Goal: Navigation & Orientation: Understand site structure

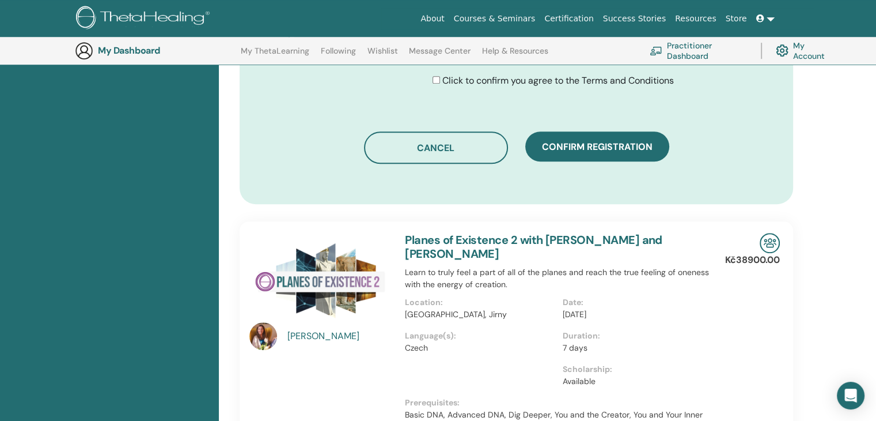
scroll to position [834, 0]
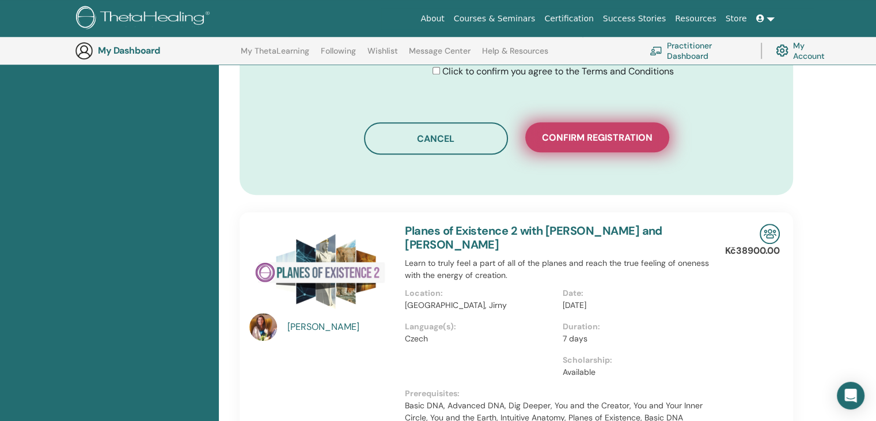
click at [562, 139] on span "Confirm registration" at bounding box center [597, 137] width 111 height 12
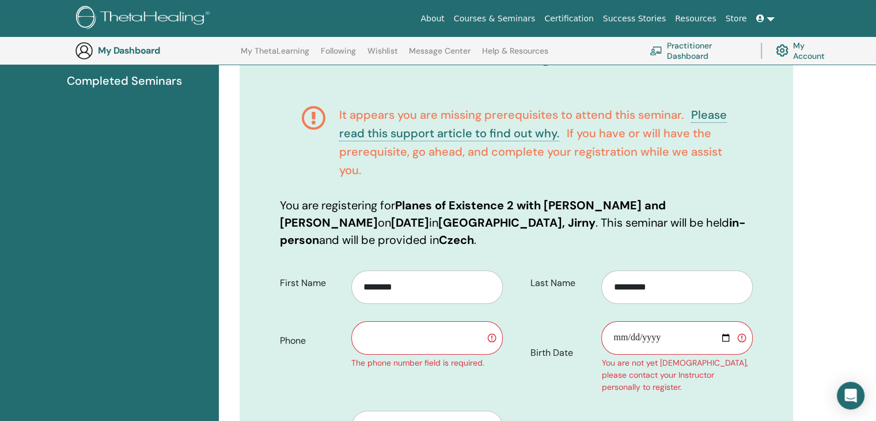
scroll to position [143, 0]
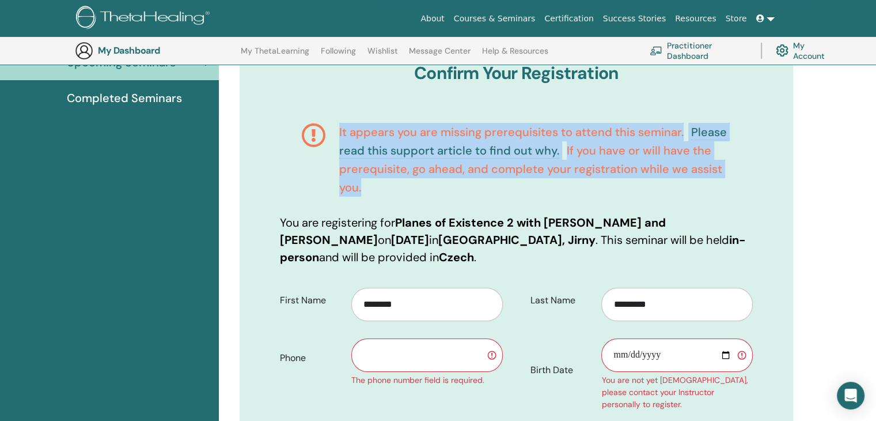
drag, startPoint x: 368, startPoint y: 189, endPoint x: 337, endPoint y: 135, distance: 62.0
click at [337, 135] on div "It appears you are missing prerequisites to attend this seminar. Please read th…" at bounding box center [516, 159] width 473 height 108
copy h4 "It appears you are missing prerequisites to attend this seminar. Please read th…"
click at [710, 168] on span "If you have or will have the prerequisite, go ahead, and complete your registra…" at bounding box center [530, 169] width 383 height 52
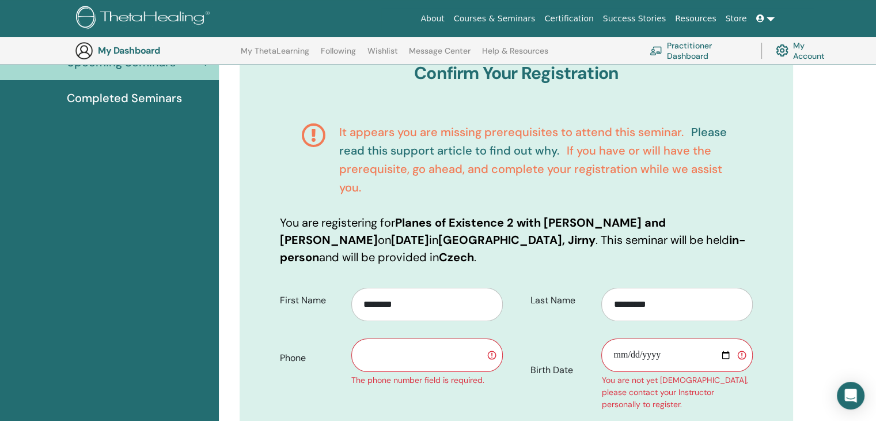
click at [449, 150] on link "Please read this support article to find out why." at bounding box center [533, 140] width 388 height 33
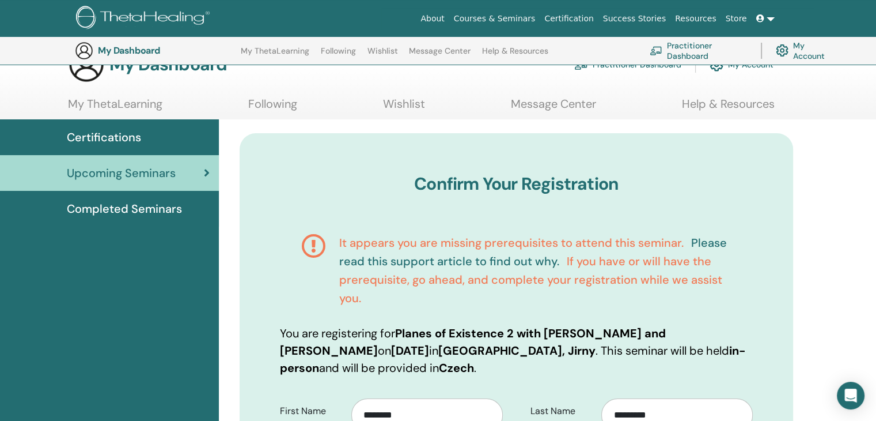
scroll to position [0, 0]
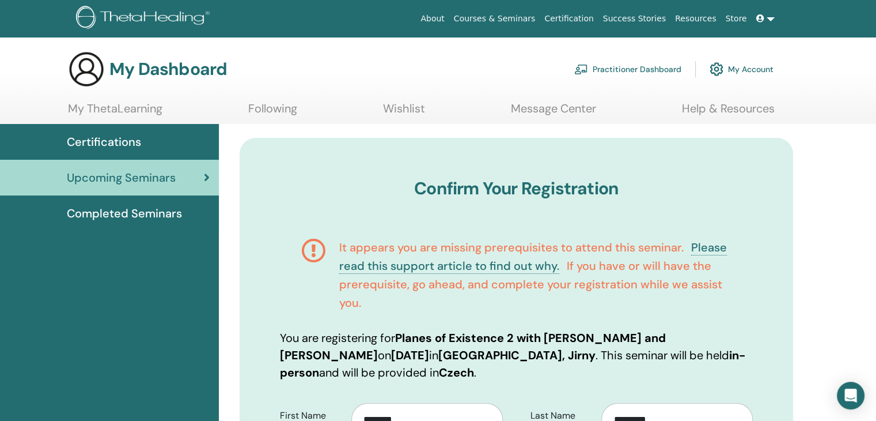
click at [134, 178] on span "Upcoming Seminars" at bounding box center [121, 177] width 109 height 17
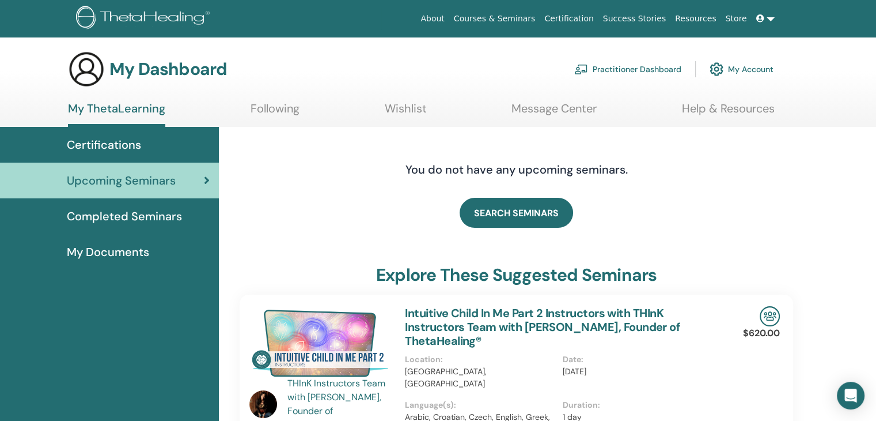
click at [96, 252] on span "My Documents" at bounding box center [108, 251] width 82 height 17
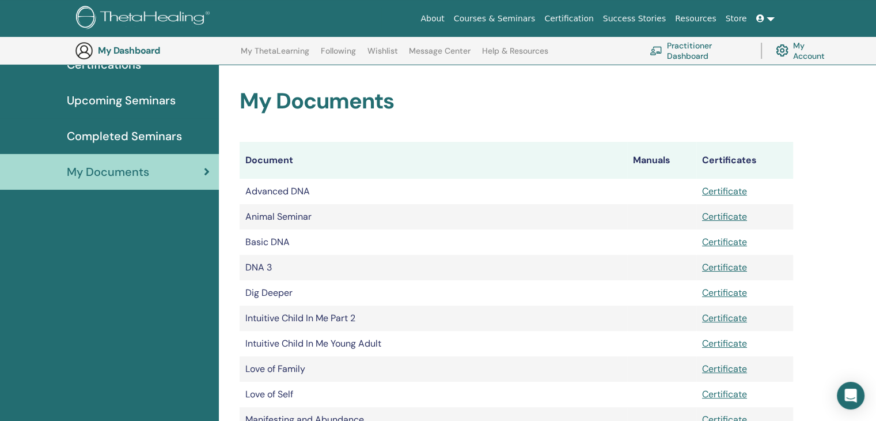
scroll to position [85, 0]
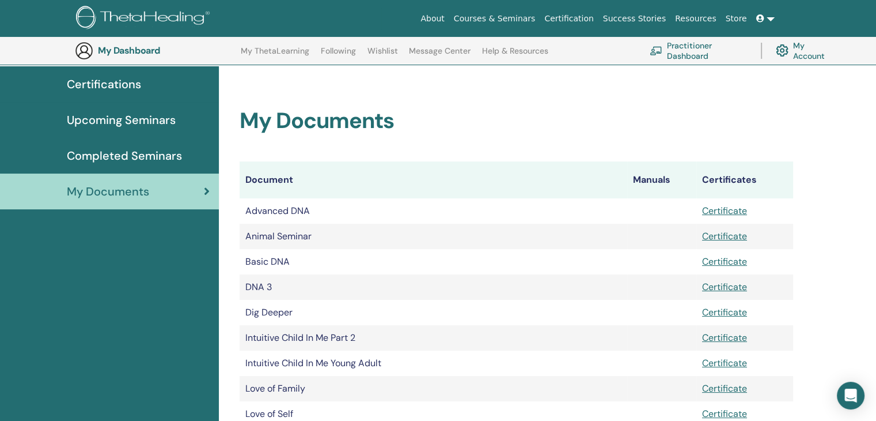
click at [800, 56] on link "My Account" at bounding box center [805, 50] width 58 height 25
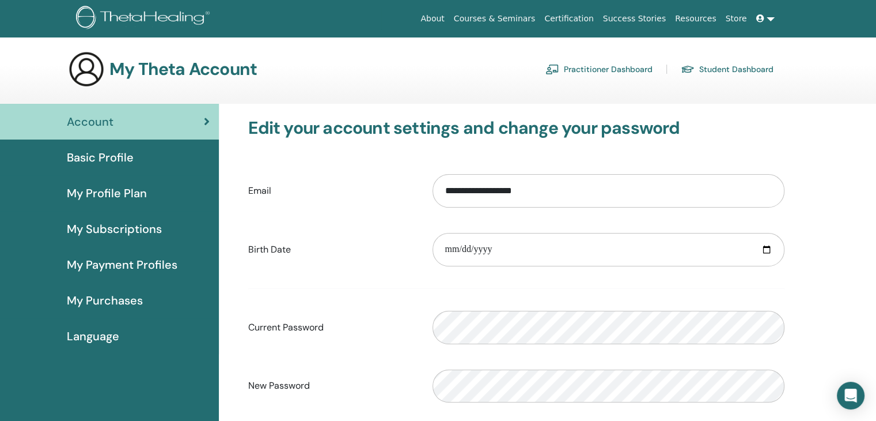
click at [121, 263] on span "My Payment Profiles" at bounding box center [122, 264] width 111 height 17
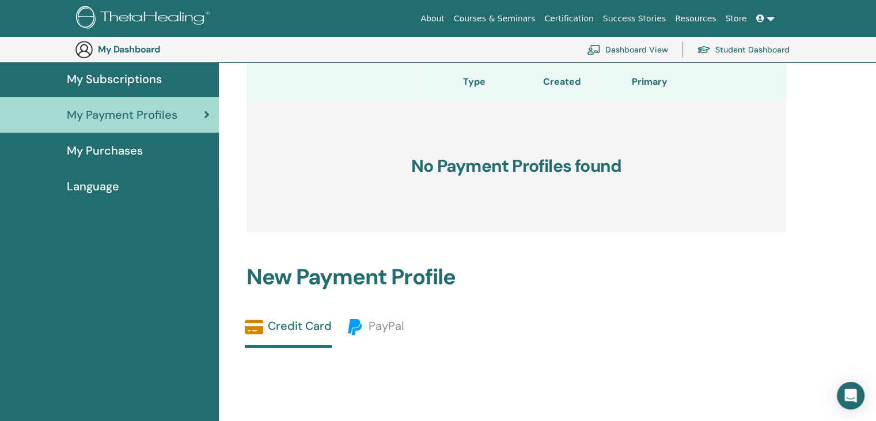
scroll to position [83, 0]
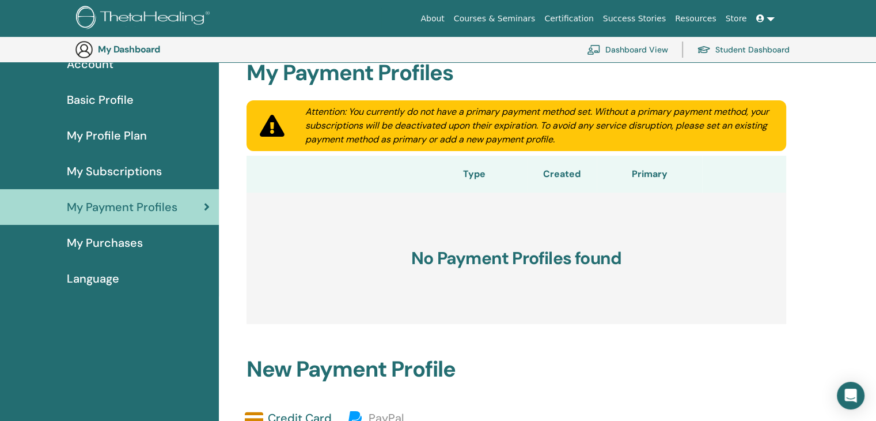
click at [115, 169] on span "My Subscriptions" at bounding box center [114, 170] width 95 height 17
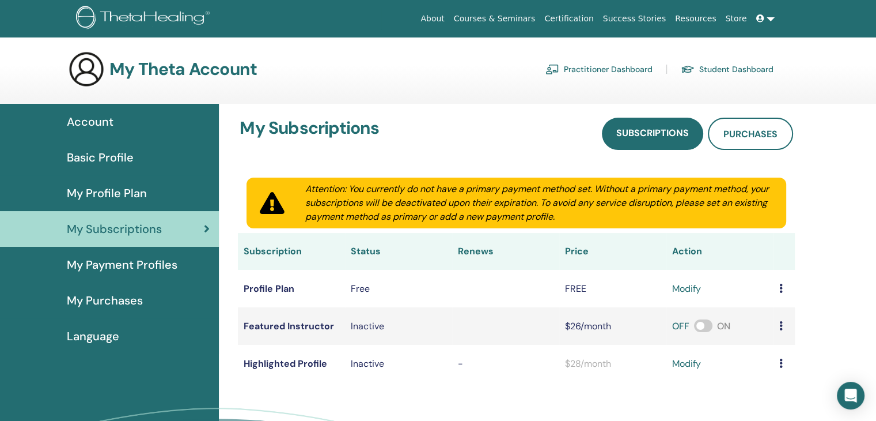
click at [117, 192] on span "My Profile Plan" at bounding box center [107, 192] width 80 height 17
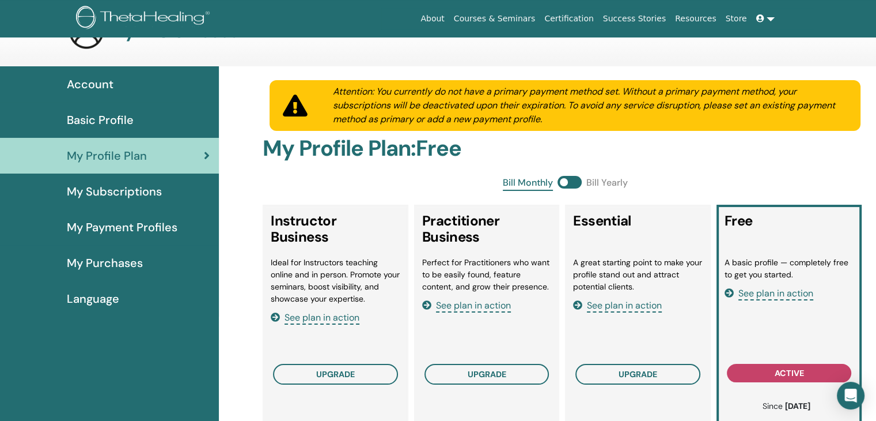
scroll to position [58, 0]
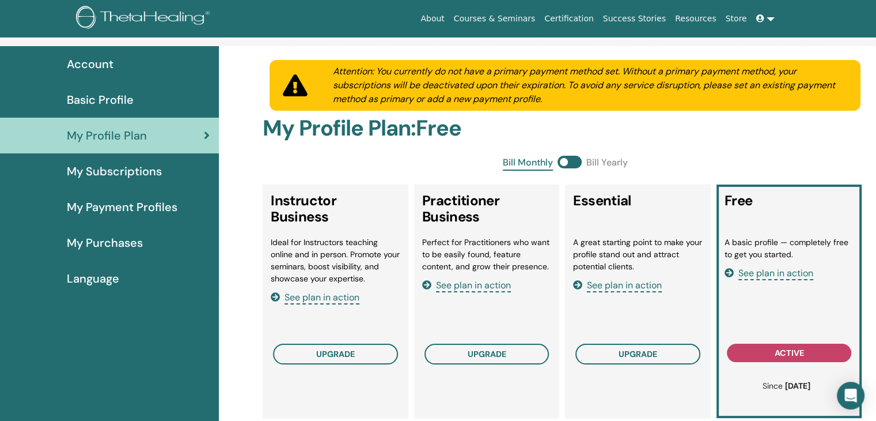
click at [101, 247] on span "My Purchases" at bounding box center [105, 242] width 76 height 17
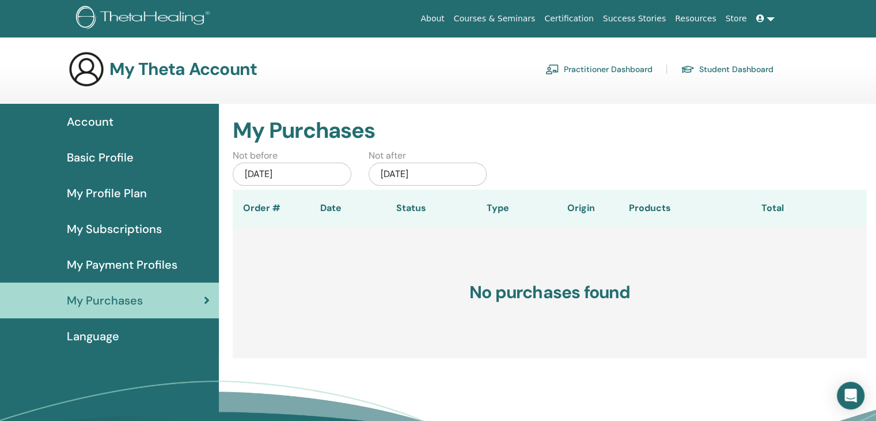
click at [747, 67] on link "Student Dashboard" at bounding box center [727, 69] width 93 height 18
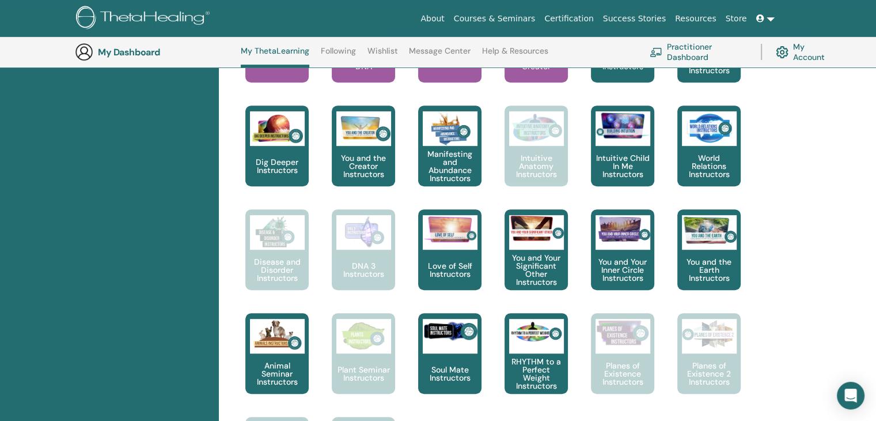
scroll to position [548, 0]
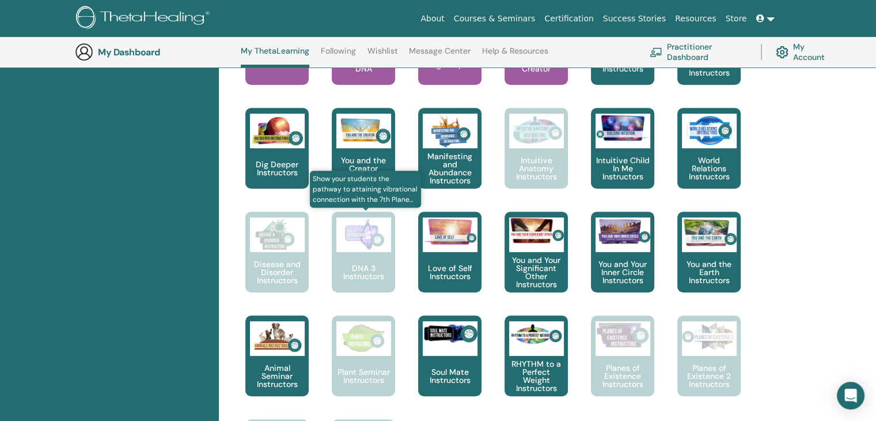
click at [372, 277] on p "DNA 3 Instructors" at bounding box center [363, 272] width 63 height 16
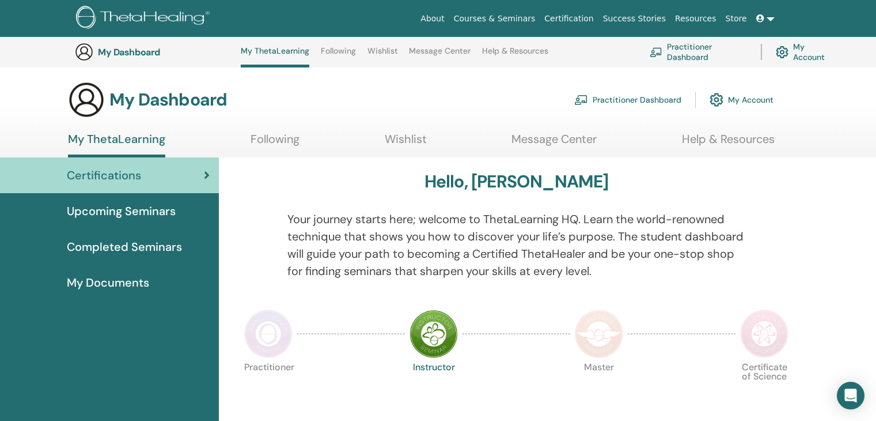
scroll to position [548, 0]
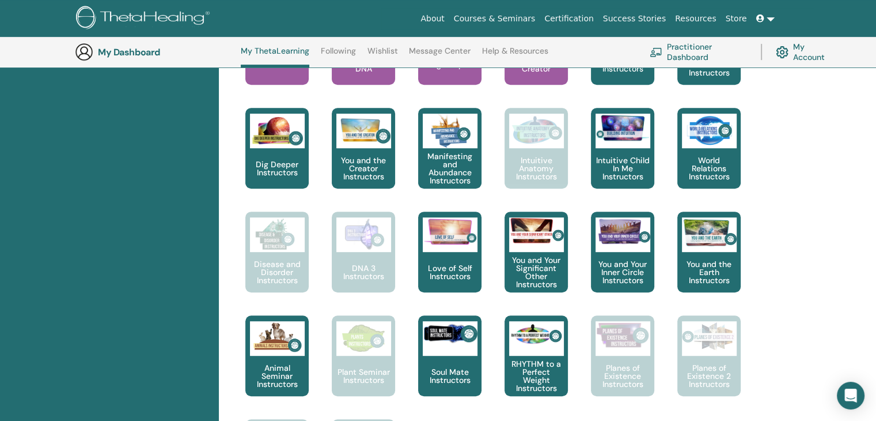
drag, startPoint x: 128, startPoint y: 52, endPoint x: 807, endPoint y: 200, distance: 694.5
click at [807, 200] on div "Hello, Štěpánka Your journey starts here; welcome to ThetaLearning HQ. Learn th…" at bounding box center [516, 241] width 581 height 1265
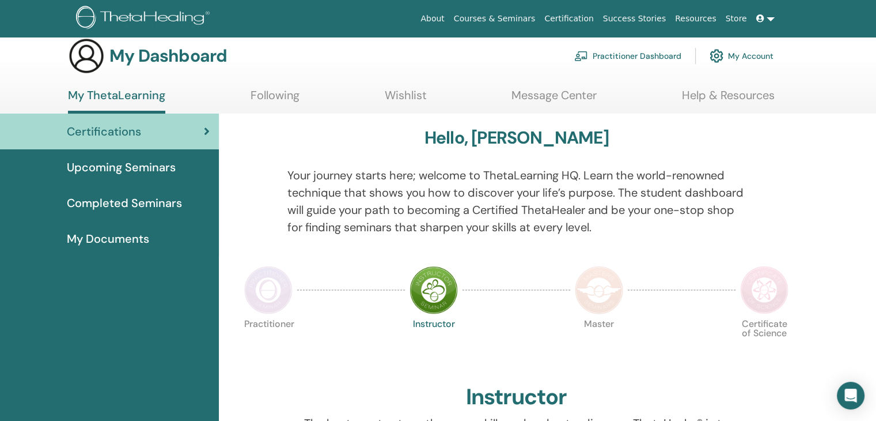
scroll to position [0, 0]
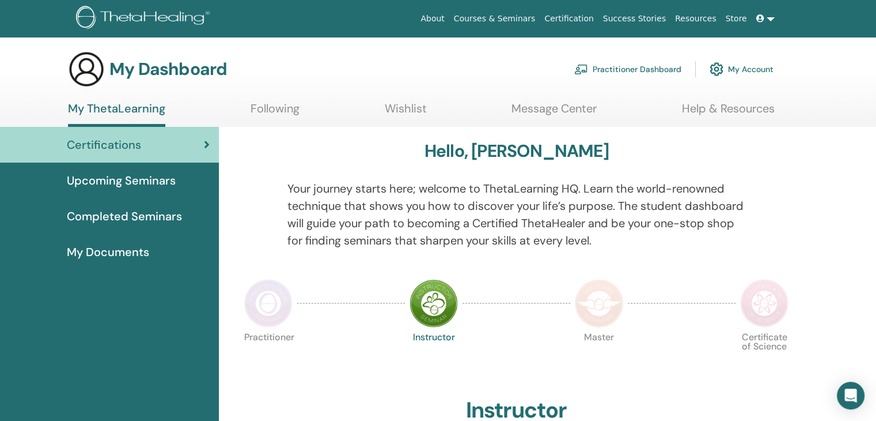
click at [138, 215] on span "Completed Seminars" at bounding box center [124, 215] width 115 height 17
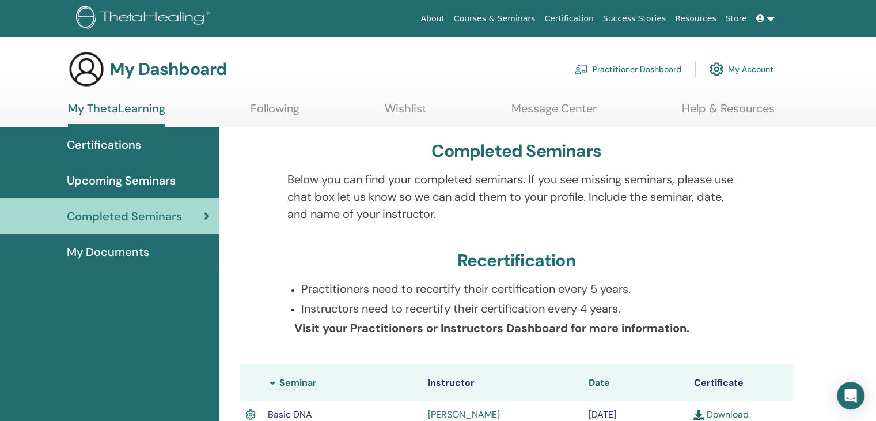
click at [99, 248] on span "My Documents" at bounding box center [108, 251] width 82 height 17
